Goal: Task Accomplishment & Management: Manage account settings

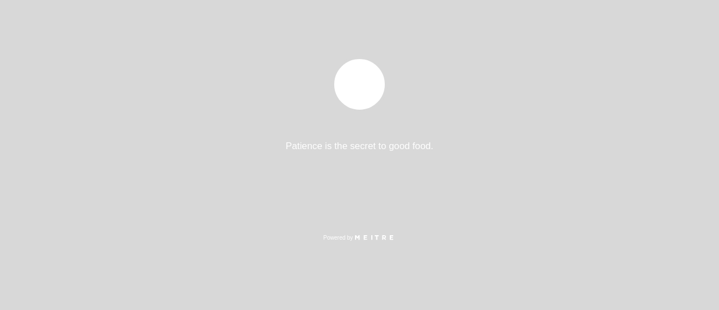
select select "es"
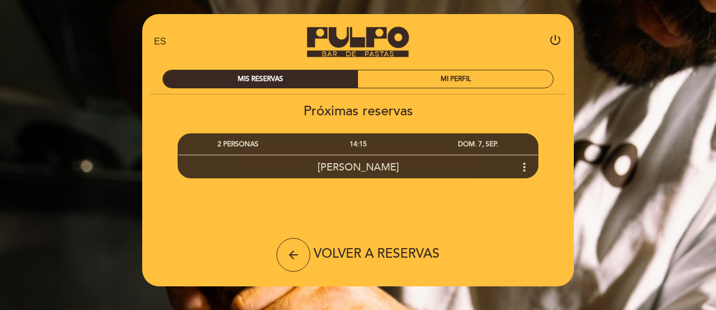
click at [528, 166] on icon "more_vert" at bounding box center [523, 166] width 13 height 13
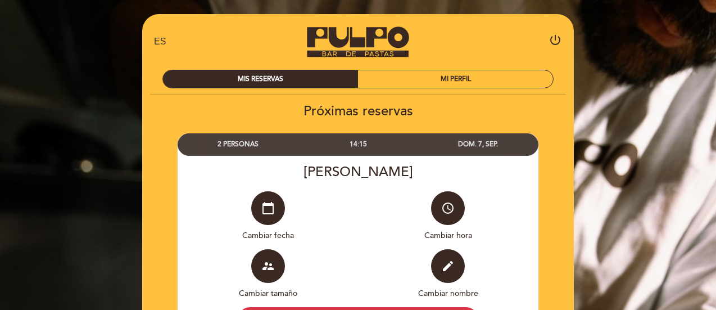
click at [379, 257] on div "edit Cambiar nombre" at bounding box center [448, 278] width 180 height 58
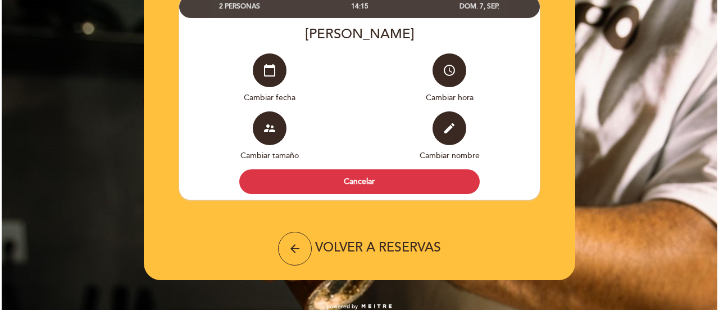
scroll to position [142, 0]
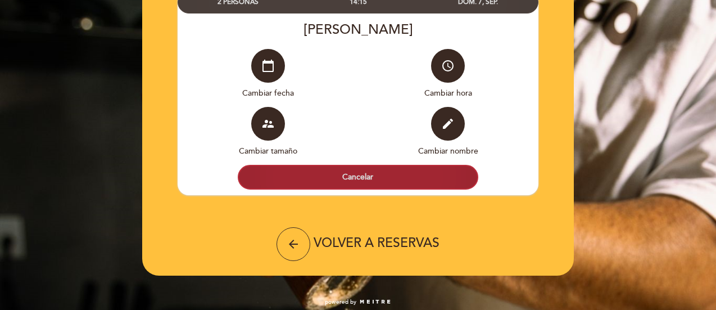
click at [374, 176] on button "Cancelar" at bounding box center [358, 177] width 240 height 25
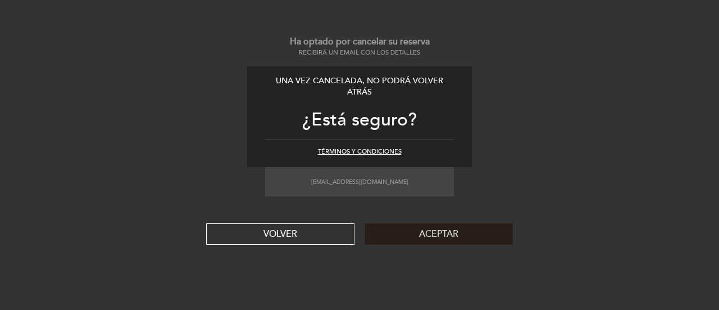
click at [427, 234] on button "Aceptar" at bounding box center [439, 233] width 148 height 21
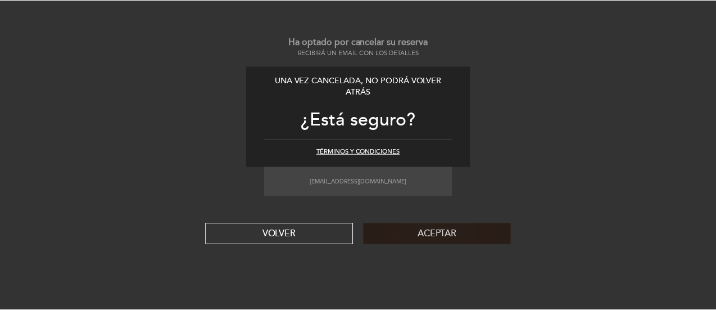
scroll to position [0, 0]
